Goal: Transaction & Acquisition: Purchase product/service

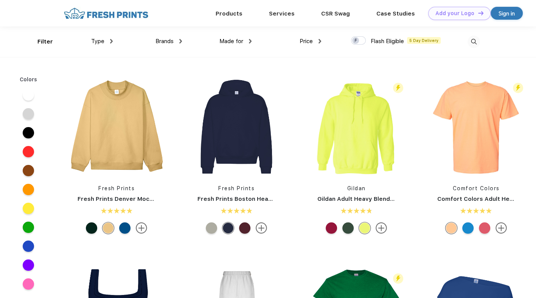
click at [162, 42] on span "Brands" at bounding box center [164, 41] width 18 height 7
click at [180, 39] on img at bounding box center [180, 41] width 3 height 5
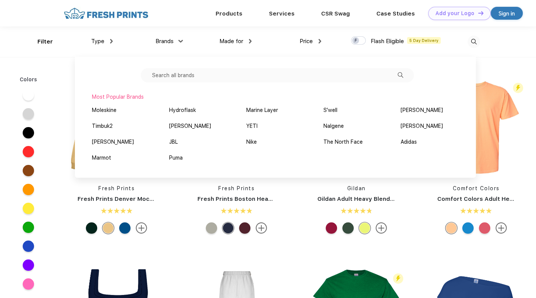
click at [203, 77] on input "text" at bounding box center [277, 75] width 273 height 14
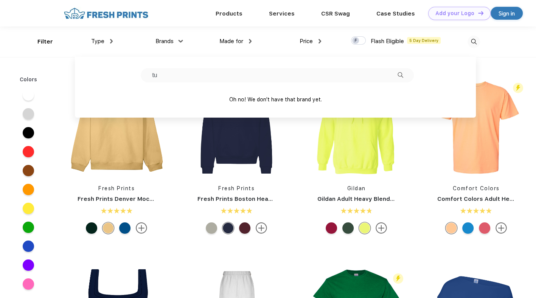
type input "t"
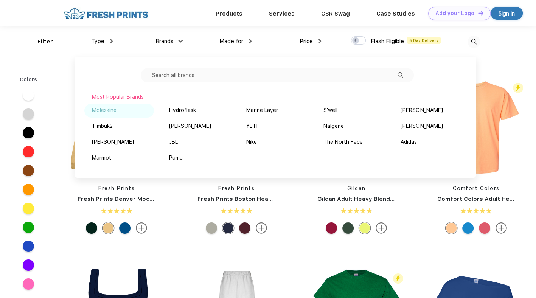
click at [97, 111] on div "Moleskine" at bounding box center [104, 110] width 25 height 8
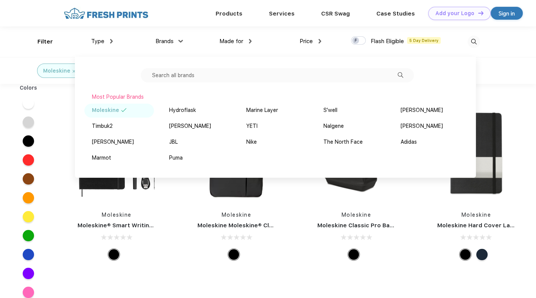
click at [58, 229] on div "Moleskine Moleskine® Smart Writing Set - Ruled Large" at bounding box center [117, 183] width 120 height 160
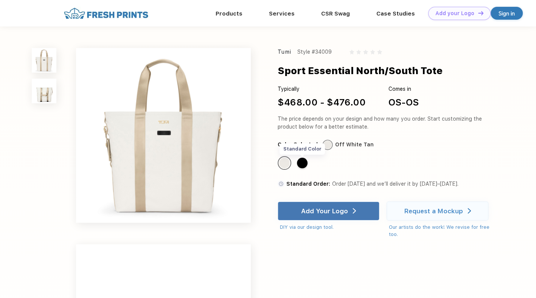
click at [301, 165] on div "Standard Color" at bounding box center [302, 163] width 11 height 11
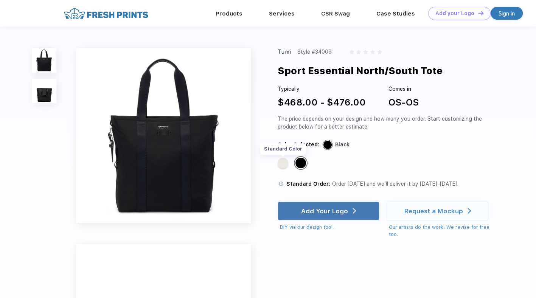
click at [283, 163] on div "Standard Color" at bounding box center [282, 163] width 11 height 11
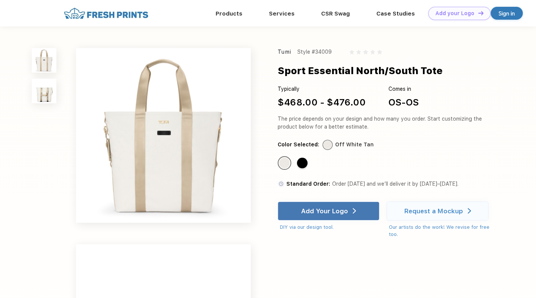
click at [41, 96] on img at bounding box center [44, 91] width 25 height 25
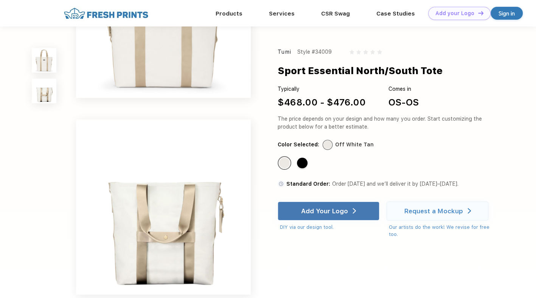
scroll to position [166, 0]
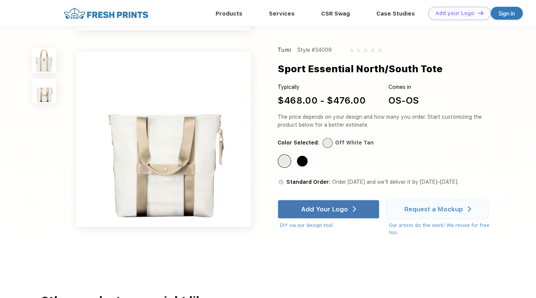
click at [40, 56] on img at bounding box center [44, 60] width 25 height 25
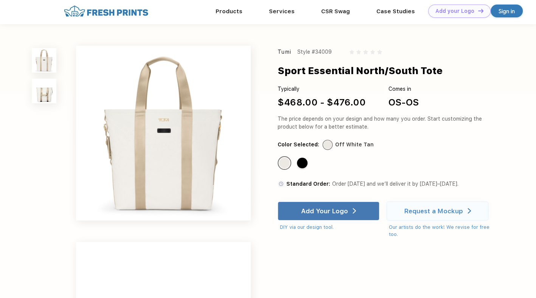
scroll to position [0, 0]
